Goal: Check status: Check status

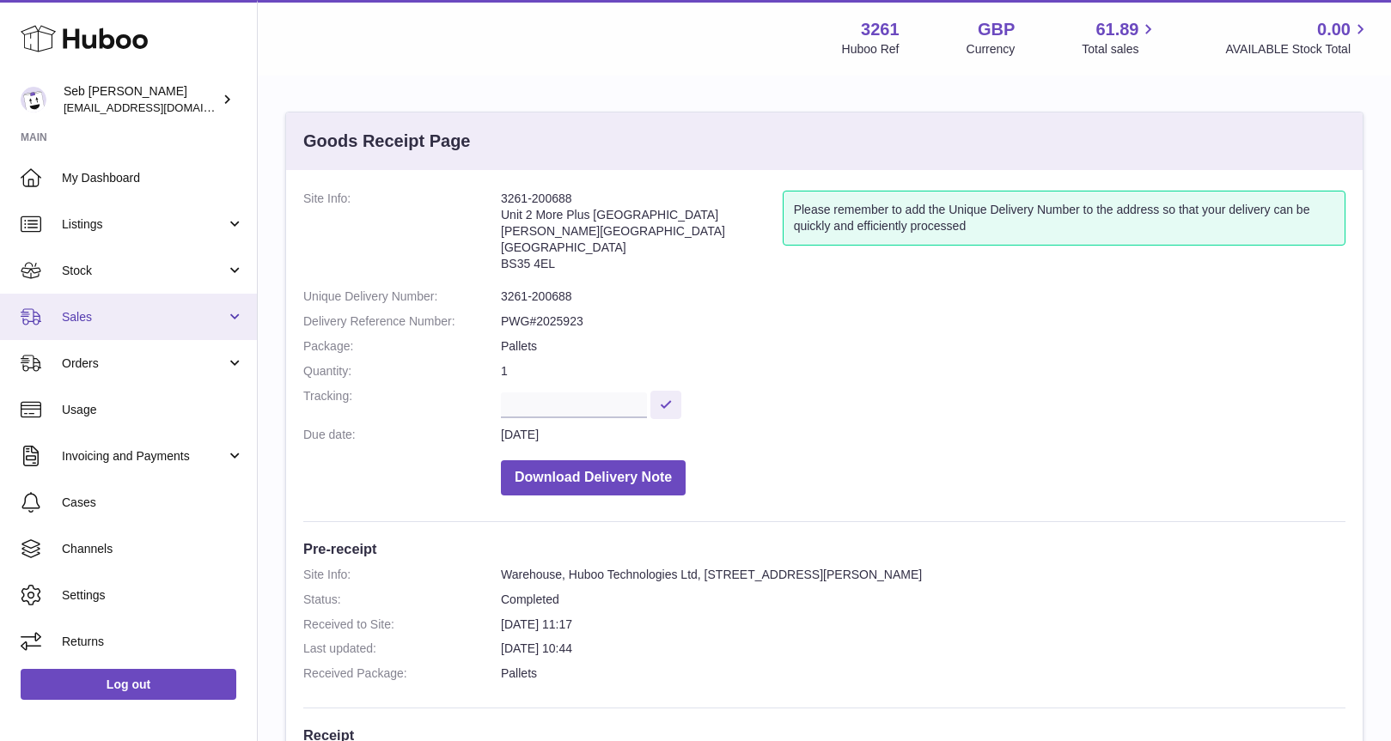
click at [79, 319] on span "Sales" at bounding box center [144, 317] width 164 height 16
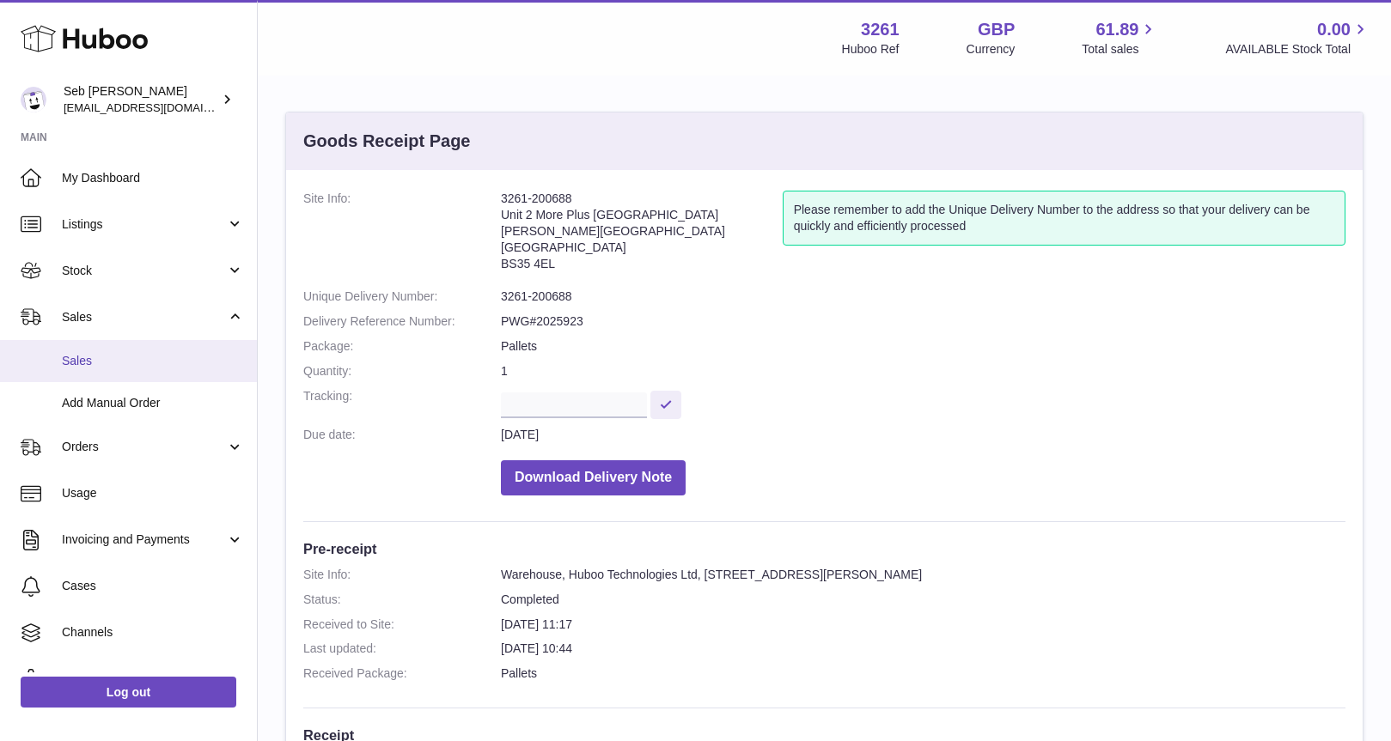
click at [82, 363] on span "Sales" at bounding box center [153, 361] width 182 height 16
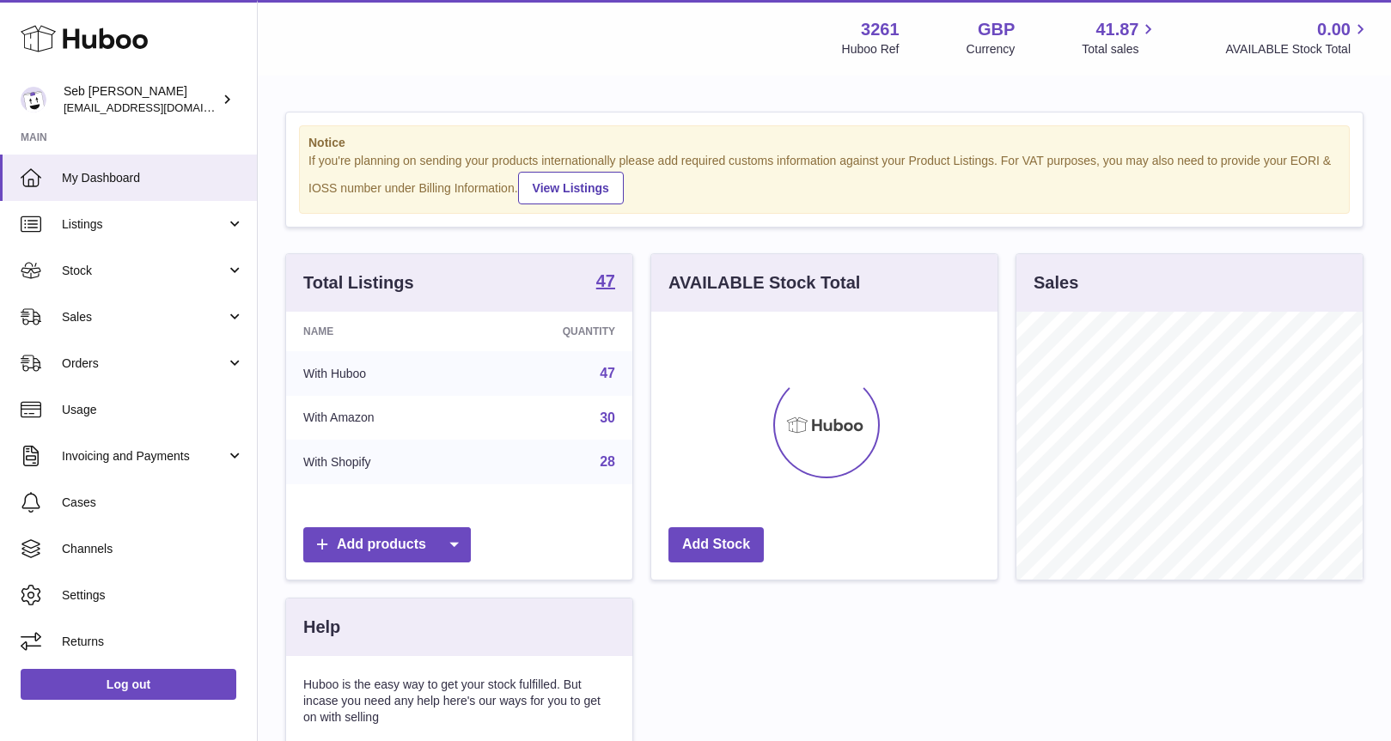
scroll to position [268, 346]
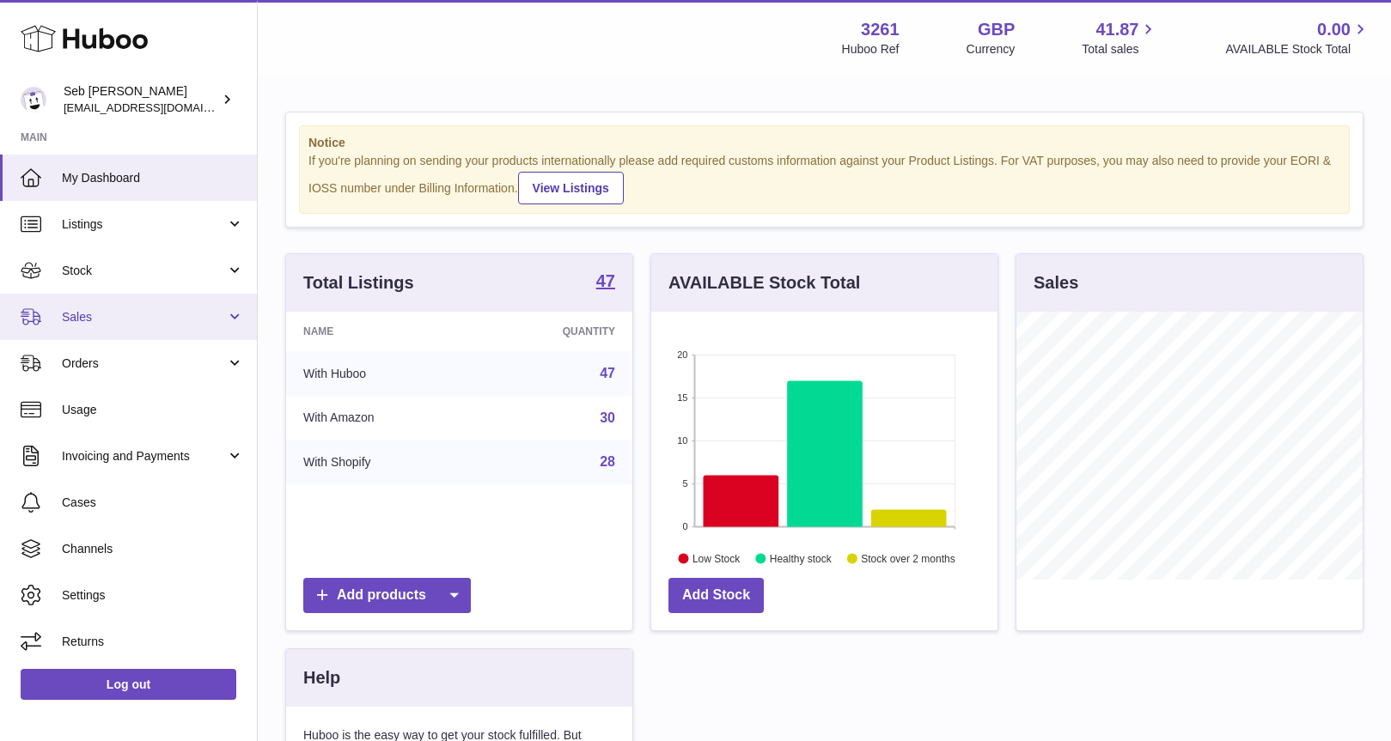
click at [70, 315] on span "Sales" at bounding box center [144, 317] width 164 height 16
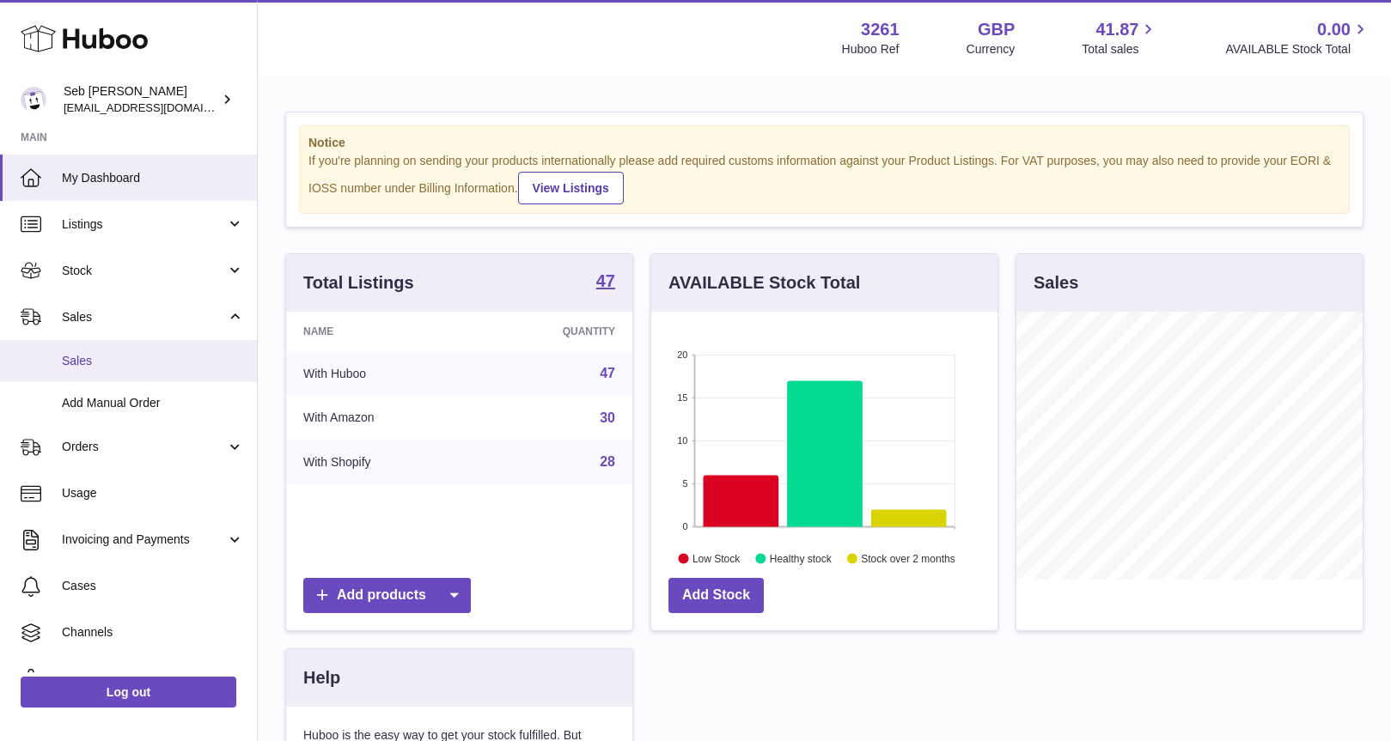
click at [84, 363] on span "Sales" at bounding box center [153, 361] width 182 height 16
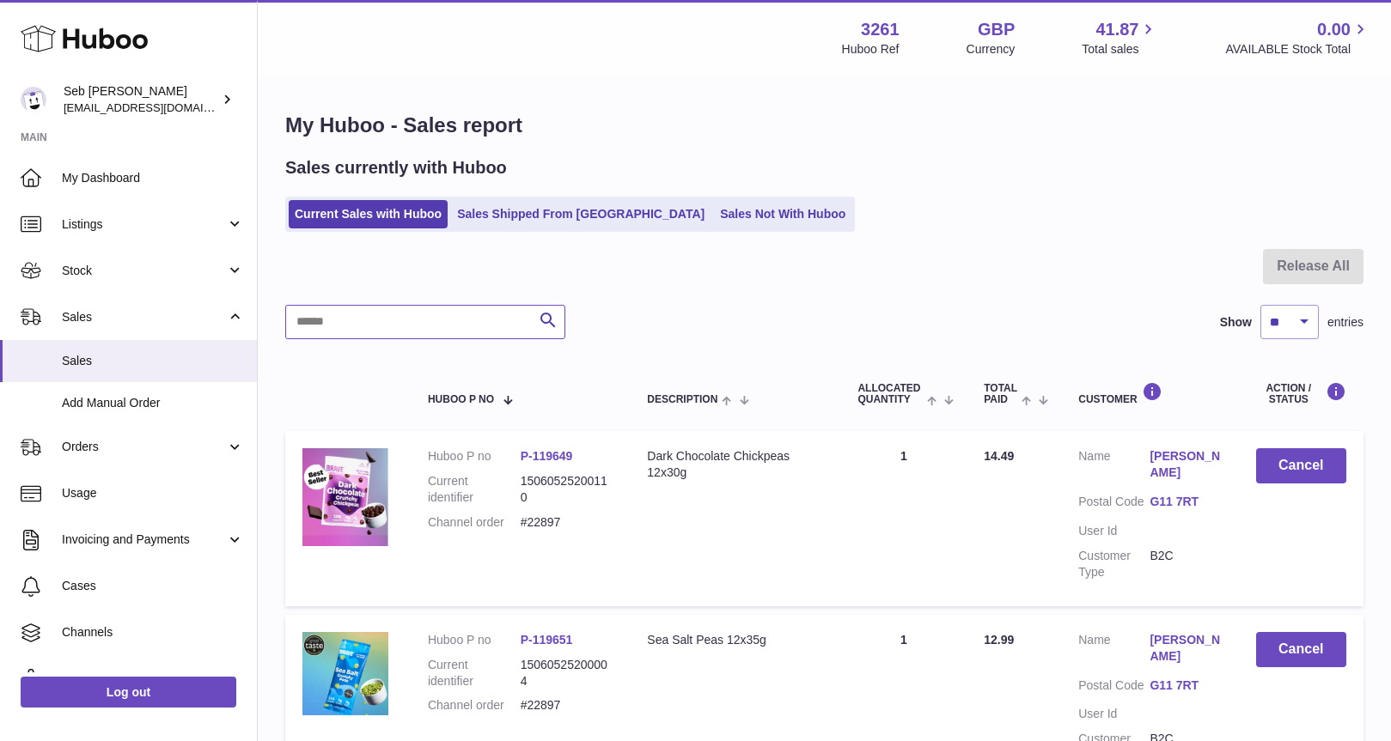
click at [424, 316] on input "text" at bounding box center [425, 322] width 280 height 34
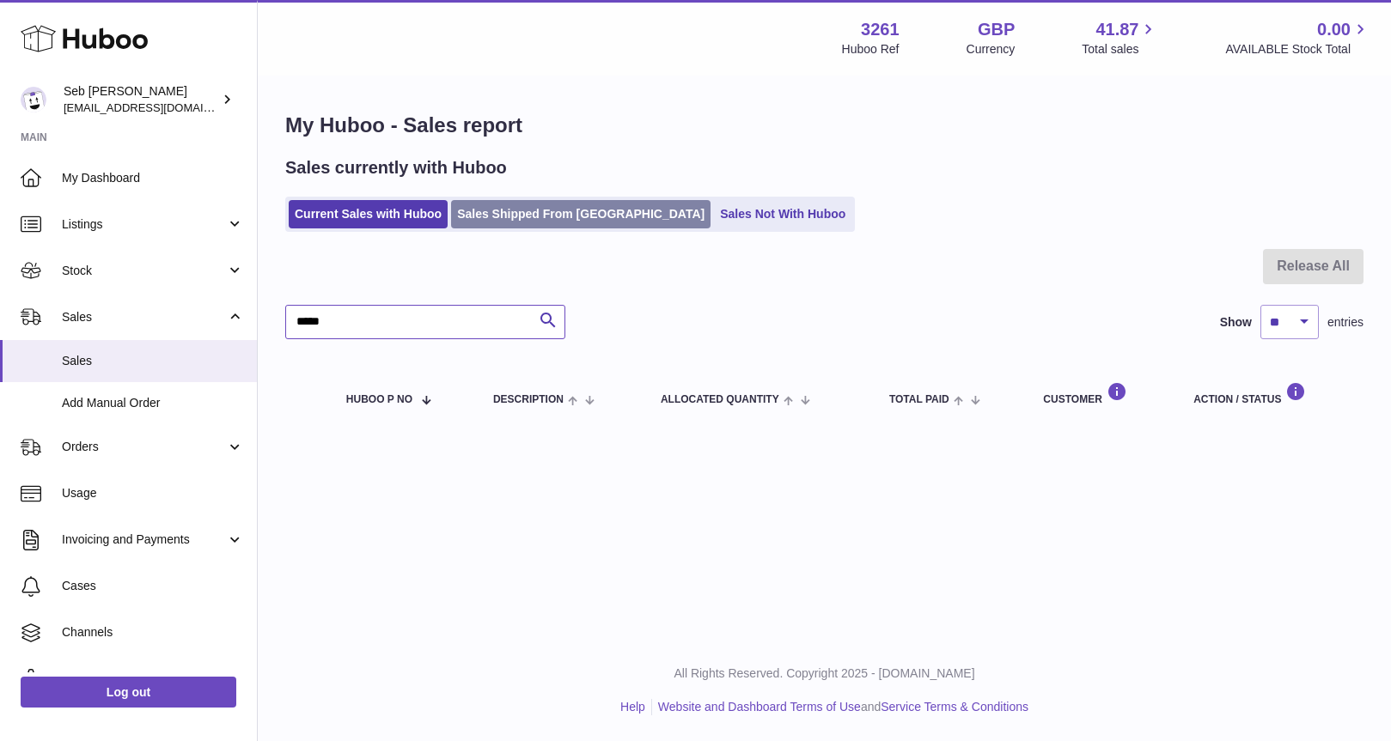
type input "*****"
click at [544, 219] on link "Sales Shipped From Huboo" at bounding box center [580, 214] width 259 height 28
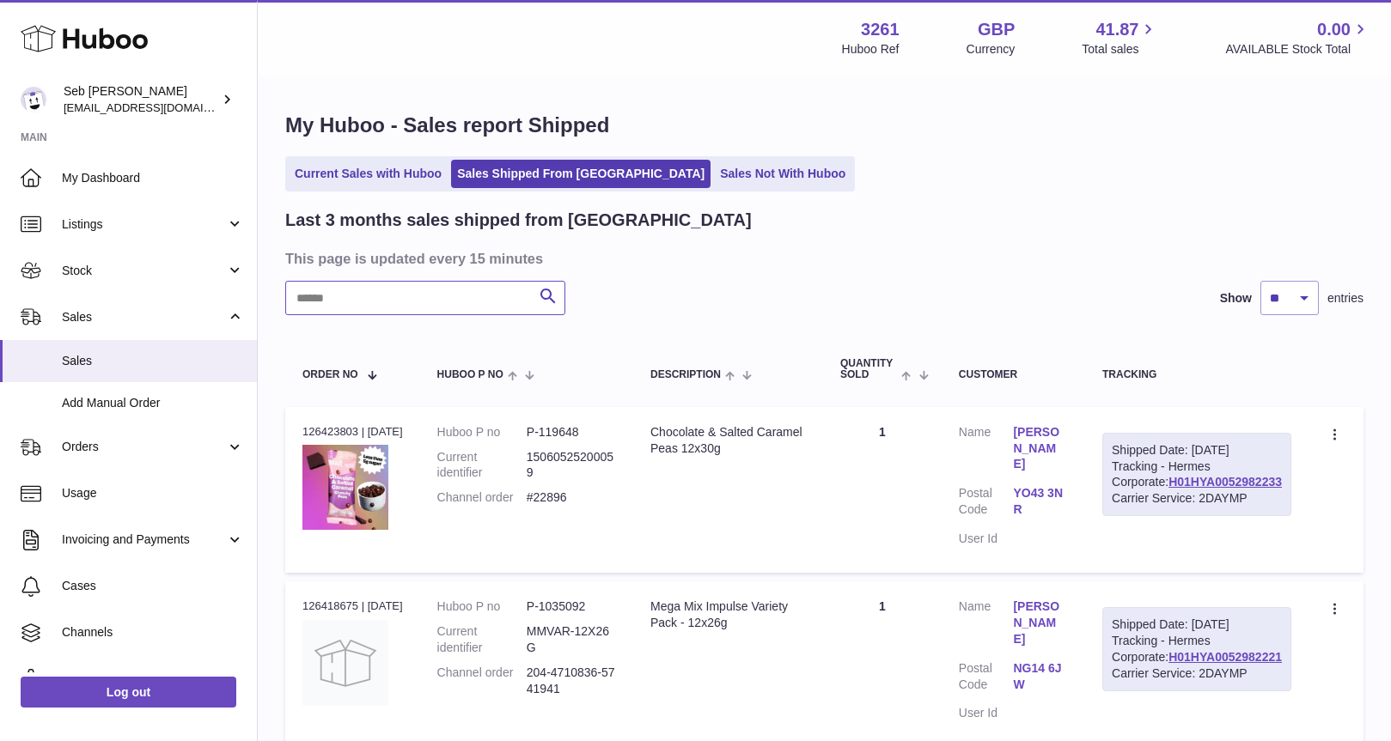
click at [376, 307] on input "text" at bounding box center [425, 298] width 280 height 34
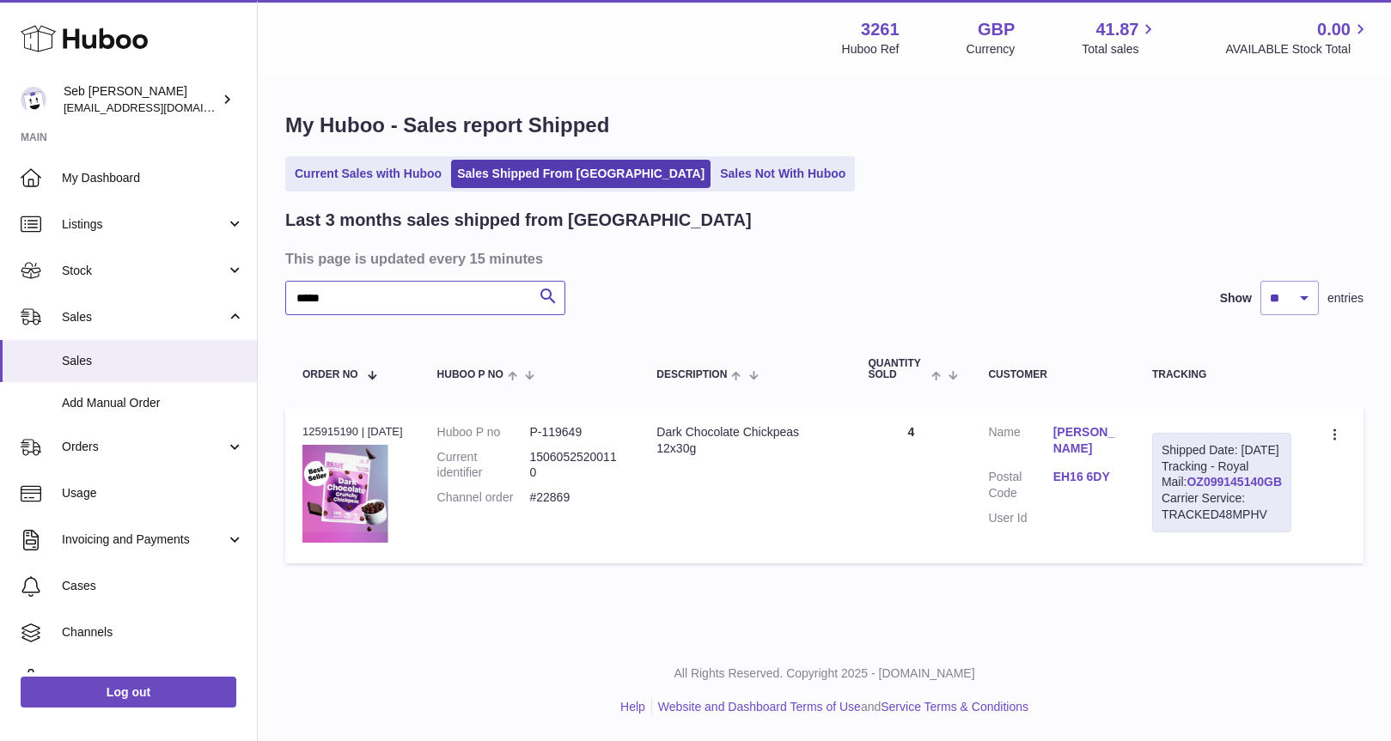
type input "*****"
click at [1229, 489] on link "OZ099145140GB" at bounding box center [1234, 482] width 95 height 14
